Goal: Information Seeking & Learning: Check status

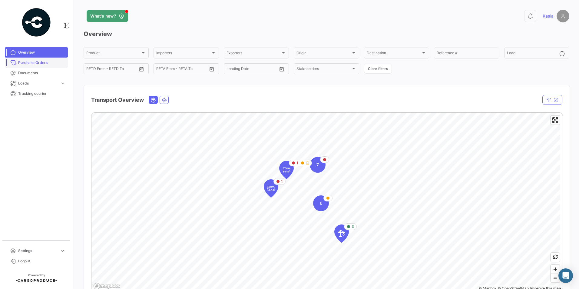
click at [47, 62] on span "Purchase Orders" at bounding box center [41, 62] width 47 height 5
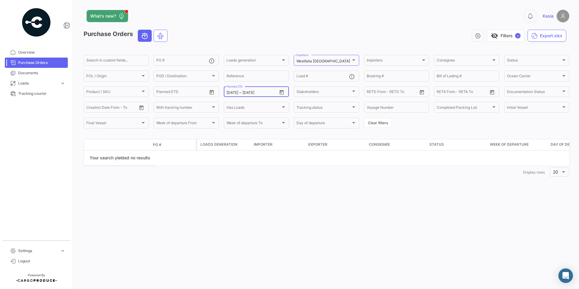
click at [280, 92] on icon "Open calendar" at bounding box center [281, 92] width 5 height 5
click at [518, 37] on div at bounding box center [289, 144] width 579 height 289
click at [494, 37] on span "visibility_off" at bounding box center [494, 35] width 7 height 7
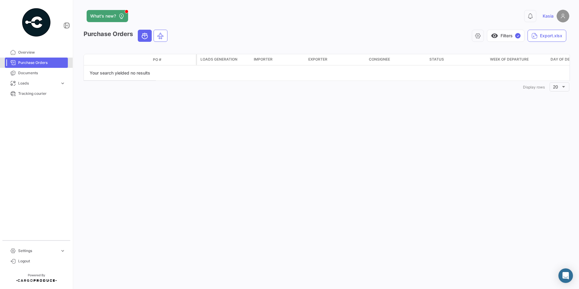
click at [53, 60] on span "Purchase Orders" at bounding box center [41, 62] width 47 height 5
click at [18, 61] on span "Purchase Orders" at bounding box center [41, 62] width 47 height 5
click at [519, 35] on span "✓" at bounding box center [517, 35] width 5 height 5
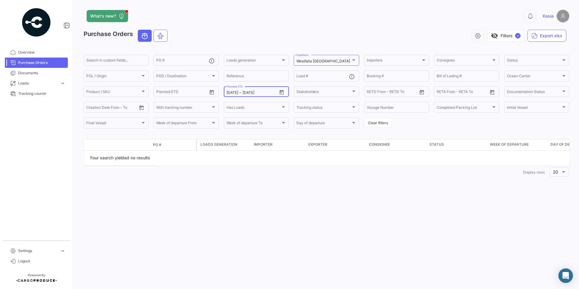
click at [280, 92] on icon "Open calendar" at bounding box center [281, 92] width 5 height 5
click at [266, 165] on div "16" at bounding box center [262, 165] width 9 height 11
click at [265, 166] on div "16" at bounding box center [262, 165] width 9 height 11
type input "[DATE]"
click at [282, 91] on icon "Open calendar" at bounding box center [281, 92] width 4 height 5
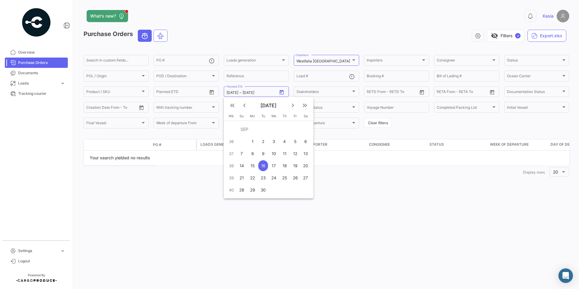
click at [525, 124] on div at bounding box center [289, 144] width 579 height 289
click at [339, 61] on div "Westfalia [GEOGRAPHIC_DATA]" at bounding box center [323, 61] width 54 height 4
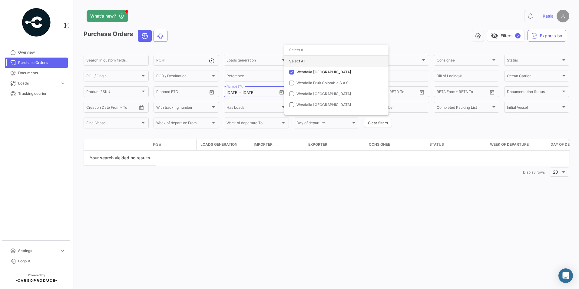
click at [307, 58] on div "Select All" at bounding box center [336, 61] width 104 height 11
click at [163, 205] on div at bounding box center [289, 144] width 579 height 289
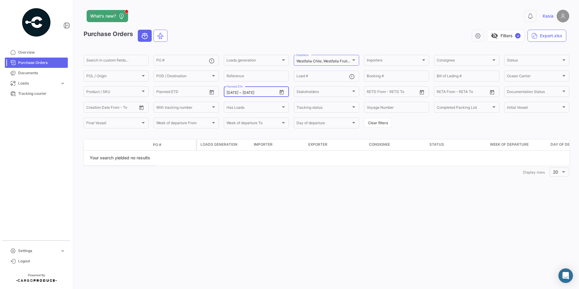
click at [282, 90] on icon "Open calendar" at bounding box center [281, 92] width 5 height 5
click at [264, 168] on div "16" at bounding box center [262, 165] width 9 height 11
click at [361, 184] on div at bounding box center [289, 144] width 579 height 289
click at [283, 90] on icon "Open calendar" at bounding box center [281, 92] width 4 height 5
click at [264, 165] on div "16" at bounding box center [262, 165] width 9 height 11
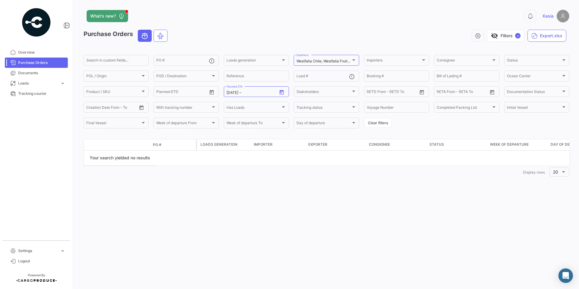
type input "[DATE]"
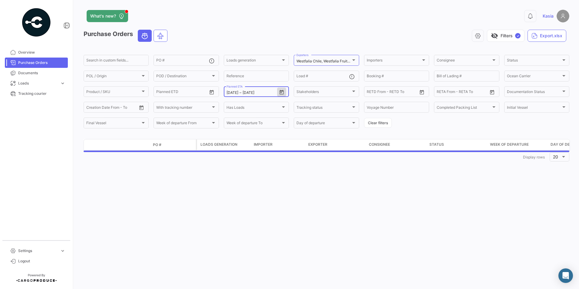
click at [281, 94] on icon "Open calendar" at bounding box center [281, 92] width 4 height 5
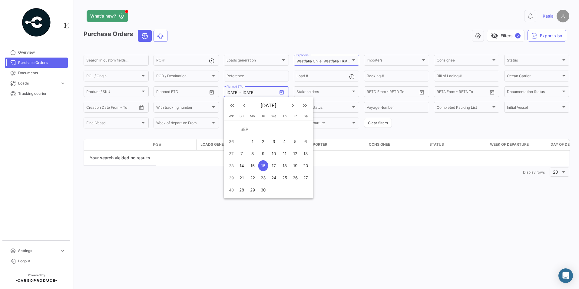
click at [263, 132] on td "SEP" at bounding box center [273, 129] width 74 height 12
click at [242, 129] on td "SEP" at bounding box center [273, 129] width 74 height 12
click at [243, 129] on td "SEP" at bounding box center [273, 129] width 74 height 12
click at [371, 178] on div at bounding box center [289, 144] width 579 height 289
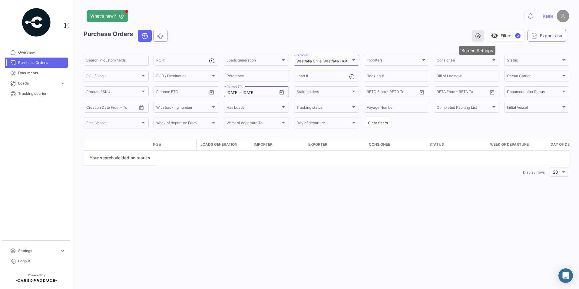
click at [481, 38] on button "button" at bounding box center [478, 36] width 12 height 12
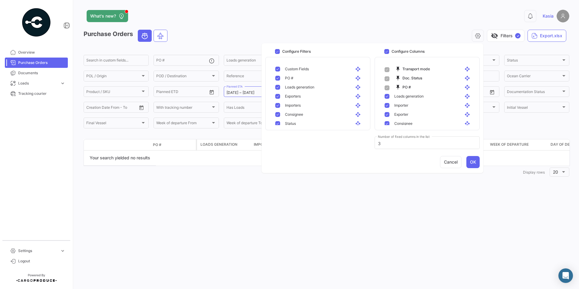
drag, startPoint x: 465, startPoint y: 202, endPoint x: 504, endPoint y: 171, distance: 49.8
click at [465, 202] on div "What's new? 0 Kasia Purchase Orders visibility_off Filters ✓ Export.xlsx Search…" at bounding box center [326, 144] width 505 height 289
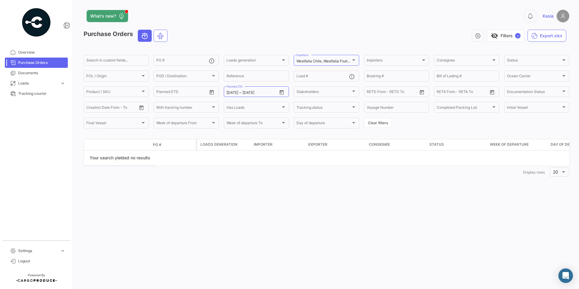
click at [536, 17] on div "0 [PERSON_NAME]" at bounding box center [459, 16] width 219 height 13
click at [533, 16] on button "0" at bounding box center [530, 16] width 12 height 12
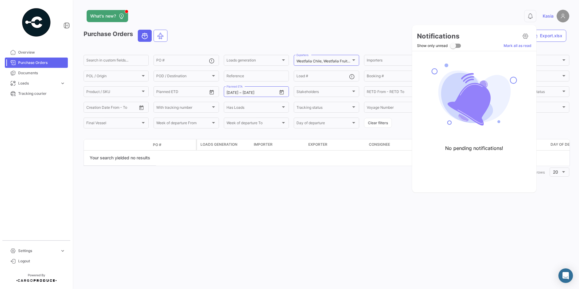
drag, startPoint x: 376, startPoint y: 20, endPoint x: 373, endPoint y: 23, distance: 4.1
click at [376, 20] on div at bounding box center [289, 144] width 579 height 289
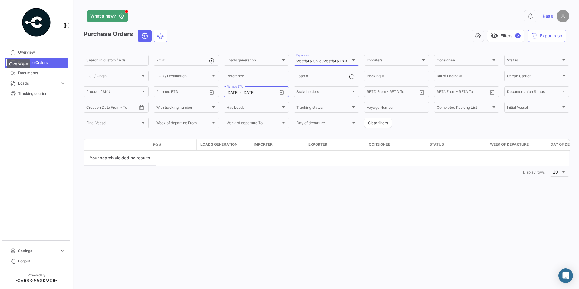
drag, startPoint x: 24, startPoint y: 61, endPoint x: 28, endPoint y: 61, distance: 3.9
click at [24, 61] on div "Overview" at bounding box center [19, 63] width 24 height 9
click at [41, 21] on img at bounding box center [36, 22] width 30 height 30
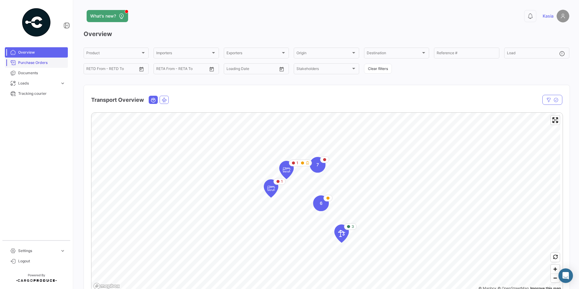
click at [49, 59] on link "Purchase Orders" at bounding box center [36, 63] width 63 height 10
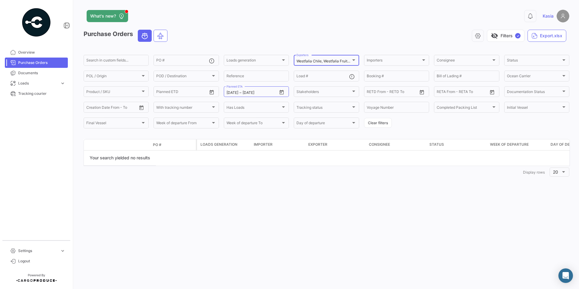
click at [343, 62] on mat-select-trigger "Westfalia Chile, Westfalia Fruit Colombia S.A.S., Westfalia [GEOGRAPHIC_DATA], …" at bounding box center [390, 61] width 189 height 5
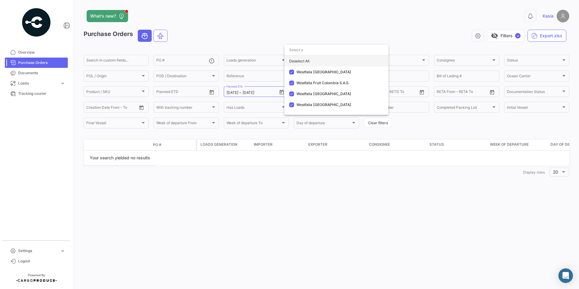
click at [317, 63] on div "Deselect All" at bounding box center [336, 61] width 104 height 11
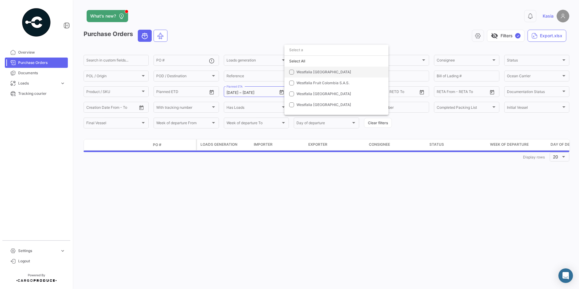
click at [315, 69] on mat-option "Westfalia [GEOGRAPHIC_DATA]" at bounding box center [336, 72] width 104 height 11
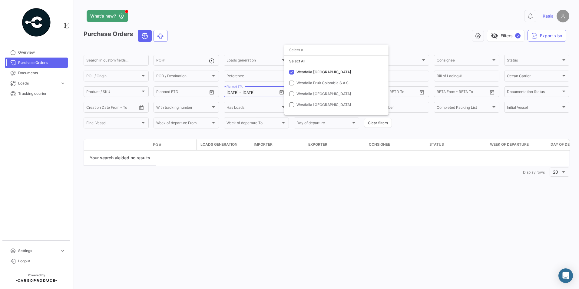
click at [238, 132] on div at bounding box center [289, 144] width 579 height 289
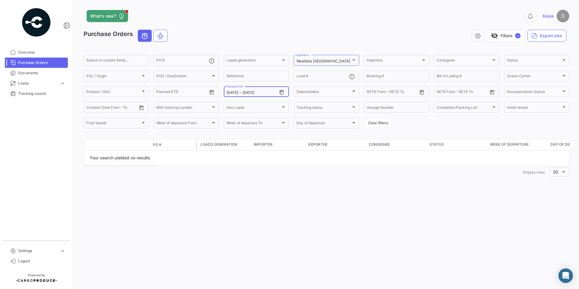
click at [284, 92] on icon "Open calendar" at bounding box center [281, 92] width 5 height 5
click at [243, 107] on mat-icon "keyboard_arrow_left" at bounding box center [244, 105] width 7 height 7
click at [243, 138] on div "1" at bounding box center [242, 141] width 10 height 11
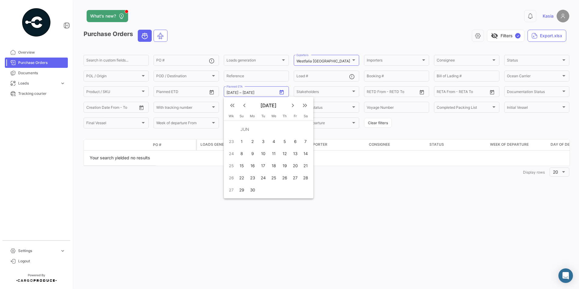
type input "6/1/2025"
click at [292, 106] on mat-icon "keyboard_arrow_right" at bounding box center [292, 105] width 7 height 7
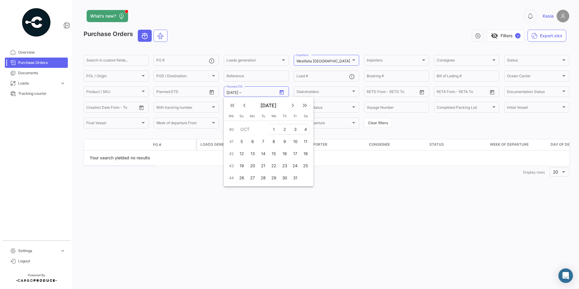
click at [304, 126] on div "4" at bounding box center [306, 129] width 10 height 11
type input "10/4/2025"
click at [283, 92] on icon "Open calendar" at bounding box center [281, 92] width 5 height 5
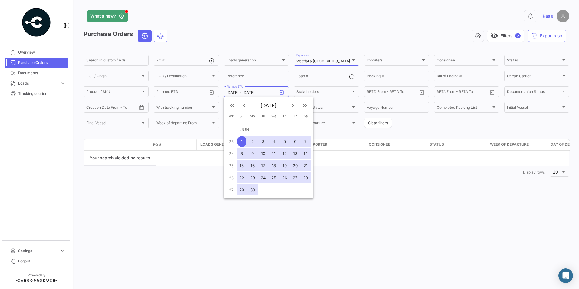
click at [266, 130] on td "JUN" at bounding box center [273, 129] width 74 height 12
click at [419, 132] on div at bounding box center [289, 144] width 579 height 289
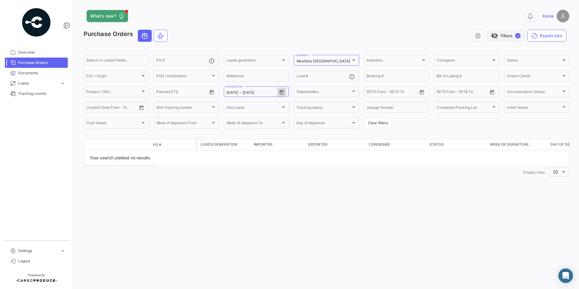
click at [516, 36] on span "✓" at bounding box center [517, 35] width 5 height 5
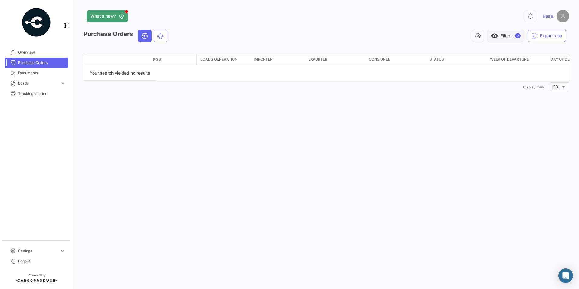
click at [516, 36] on span "✓" at bounding box center [517, 35] width 5 height 5
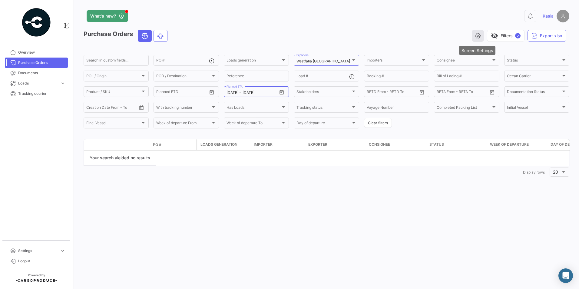
click at [481, 36] on button "button" at bounding box center [478, 36] width 12 height 12
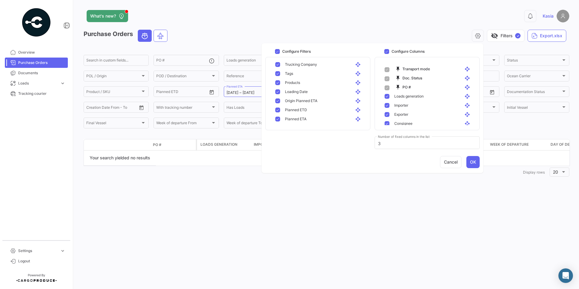
scroll to position [151, 0]
click at [277, 107] on mat-pseudo-checkbox at bounding box center [277, 108] width 5 height 5
checkbox input "false"
click at [194, 193] on div "What's new? 0 Kasia Purchase Orders visibility_off Filters ✓ Export.xlsx Search…" at bounding box center [326, 144] width 505 height 289
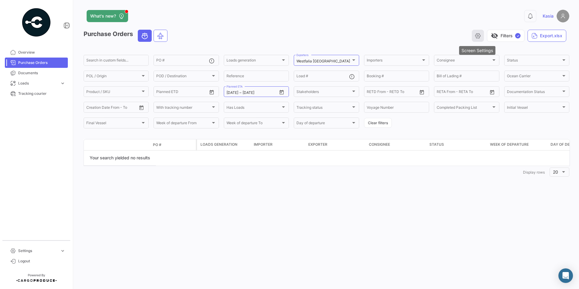
click at [472, 35] on button "button" at bounding box center [478, 36] width 12 height 12
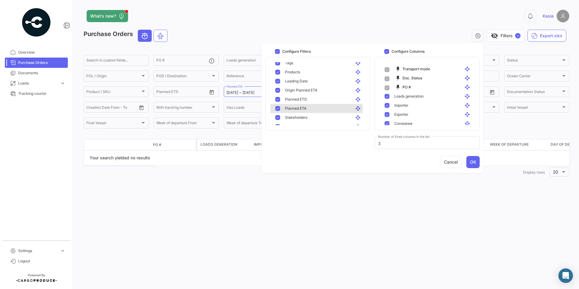
click at [279, 109] on mat-pseudo-checkbox at bounding box center [277, 108] width 5 height 5
checkbox input "false"
click at [477, 165] on button "OK" at bounding box center [472, 162] width 13 height 12
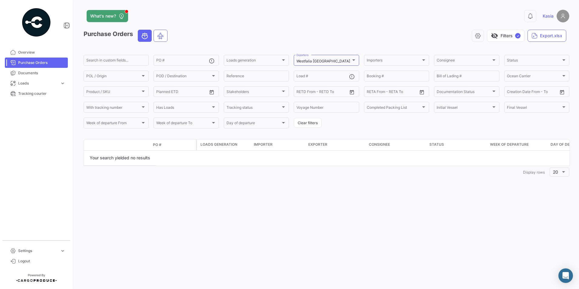
click at [353, 126] on form "Search in custom fields... PO # Loads generation Loads generation Westfalia Chi…" at bounding box center [326, 91] width 485 height 75
click at [341, 63] on div "Westfalia [GEOGRAPHIC_DATA]" at bounding box center [323, 61] width 54 height 4
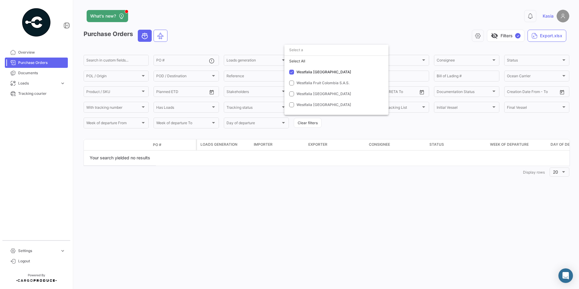
click at [427, 120] on div at bounding box center [289, 144] width 579 height 289
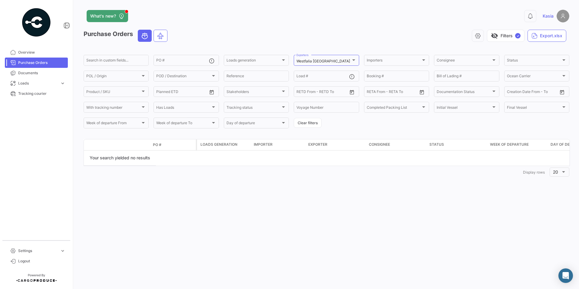
click at [42, 64] on span "Purchase Orders" at bounding box center [41, 62] width 47 height 5
click at [477, 38] on icon "button" at bounding box center [478, 36] width 6 height 6
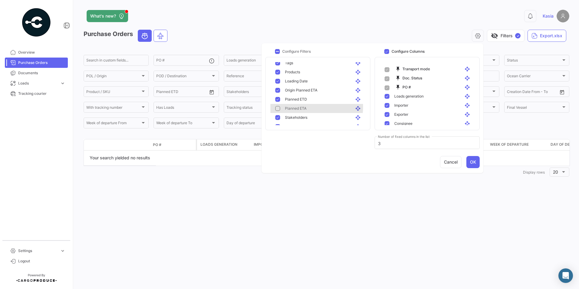
click at [293, 107] on span "Planned ETA" at bounding box center [295, 108] width 21 height 5
checkbox input "true"
click at [259, 205] on div "What's new? 0 Kasia Purchase Orders visibility_off Filters ✓ Export.xlsx Search…" at bounding box center [326, 144] width 505 height 289
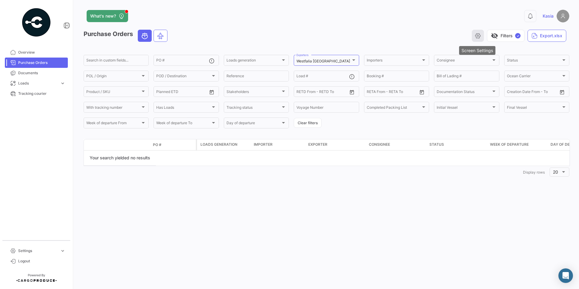
click at [478, 37] on icon "button" at bounding box center [478, 36] width 6 height 6
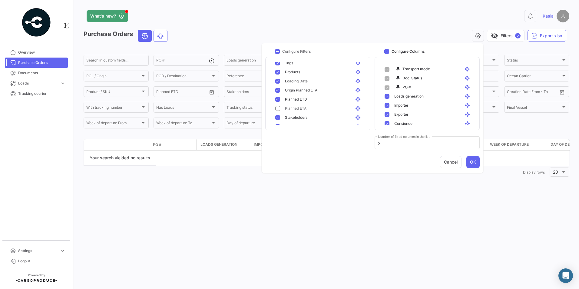
click at [299, 104] on div "Planned ETA open_with" at bounding box center [318, 108] width 97 height 9
checkbox input "true"
click at [475, 162] on button "OK" at bounding box center [472, 162] width 13 height 12
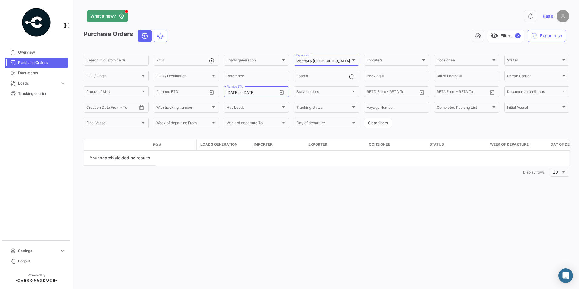
click at [565, 15] on img at bounding box center [562, 16] width 13 height 13
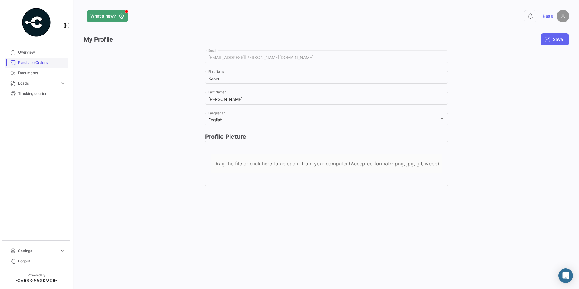
click at [35, 59] on link "Purchase Orders" at bounding box center [36, 63] width 63 height 10
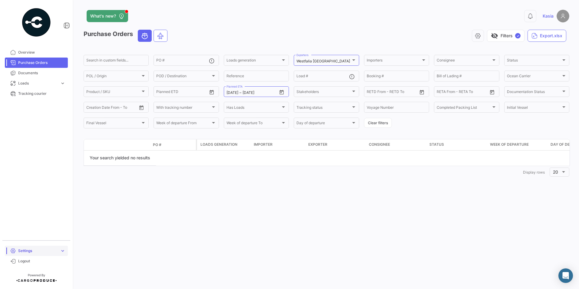
click at [65, 248] on span "expand_more" at bounding box center [62, 250] width 5 height 5
click at [65, 248] on span "expand_more" at bounding box center [62, 245] width 5 height 5
click at [281, 91] on icon "Open calendar" at bounding box center [281, 92] width 4 height 5
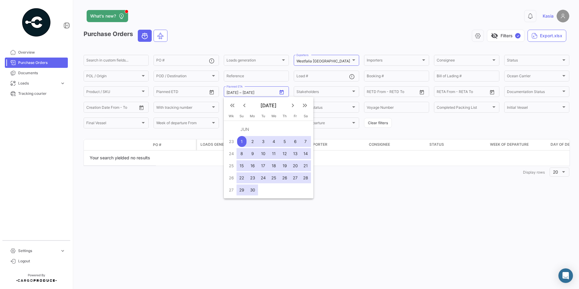
click at [268, 133] on td "JUN" at bounding box center [273, 129] width 74 height 12
click at [246, 139] on div "1" at bounding box center [242, 141] width 10 height 11
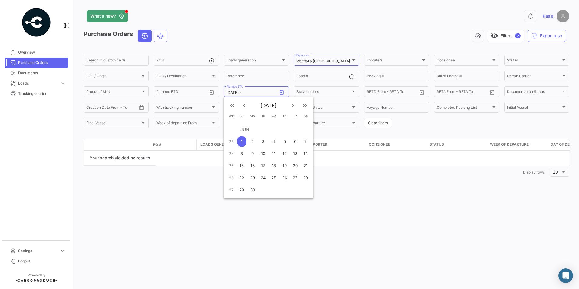
click at [244, 140] on div "1" at bounding box center [242, 141] width 10 height 11
type input "6/1/2025"
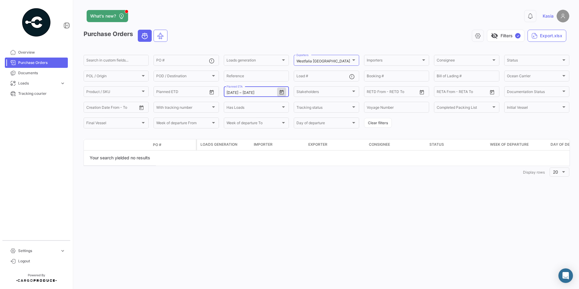
click at [280, 91] on icon "Open calendar" at bounding box center [281, 92] width 4 height 5
